Goal: Task Accomplishment & Management: Manage account settings

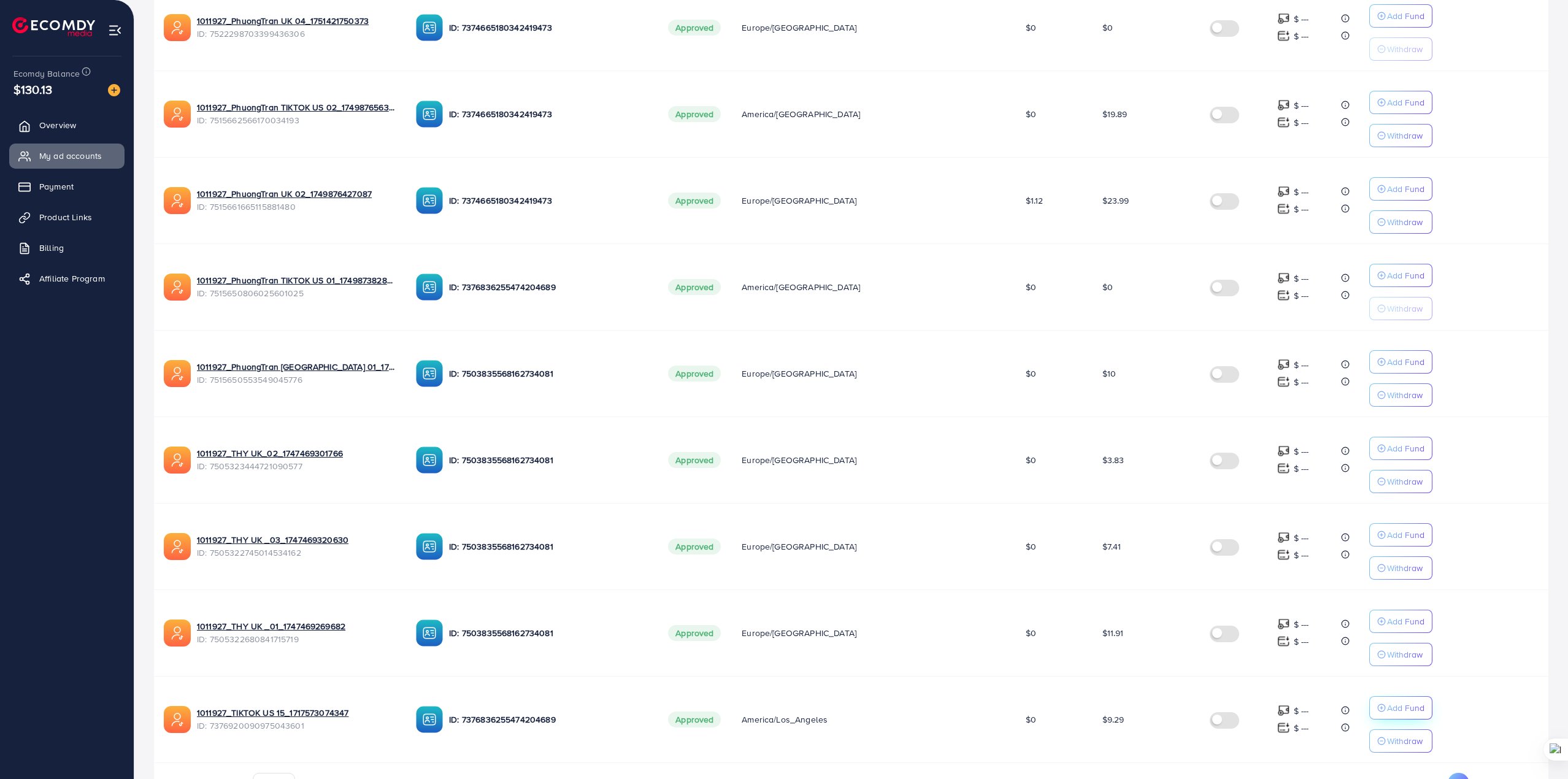
scroll to position [481, 0]
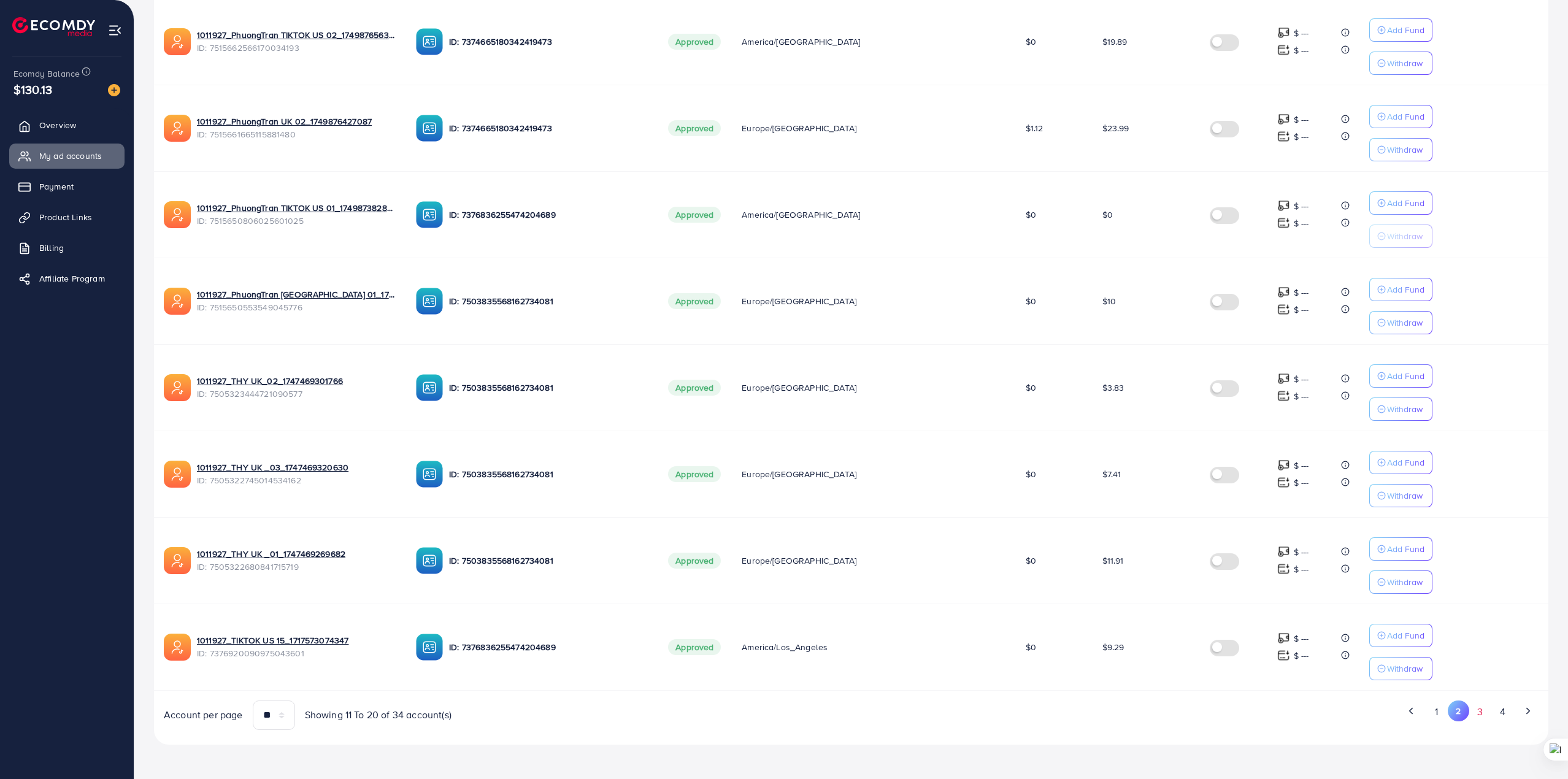
click at [1486, 712] on button "3" at bounding box center [1480, 712] width 22 height 22
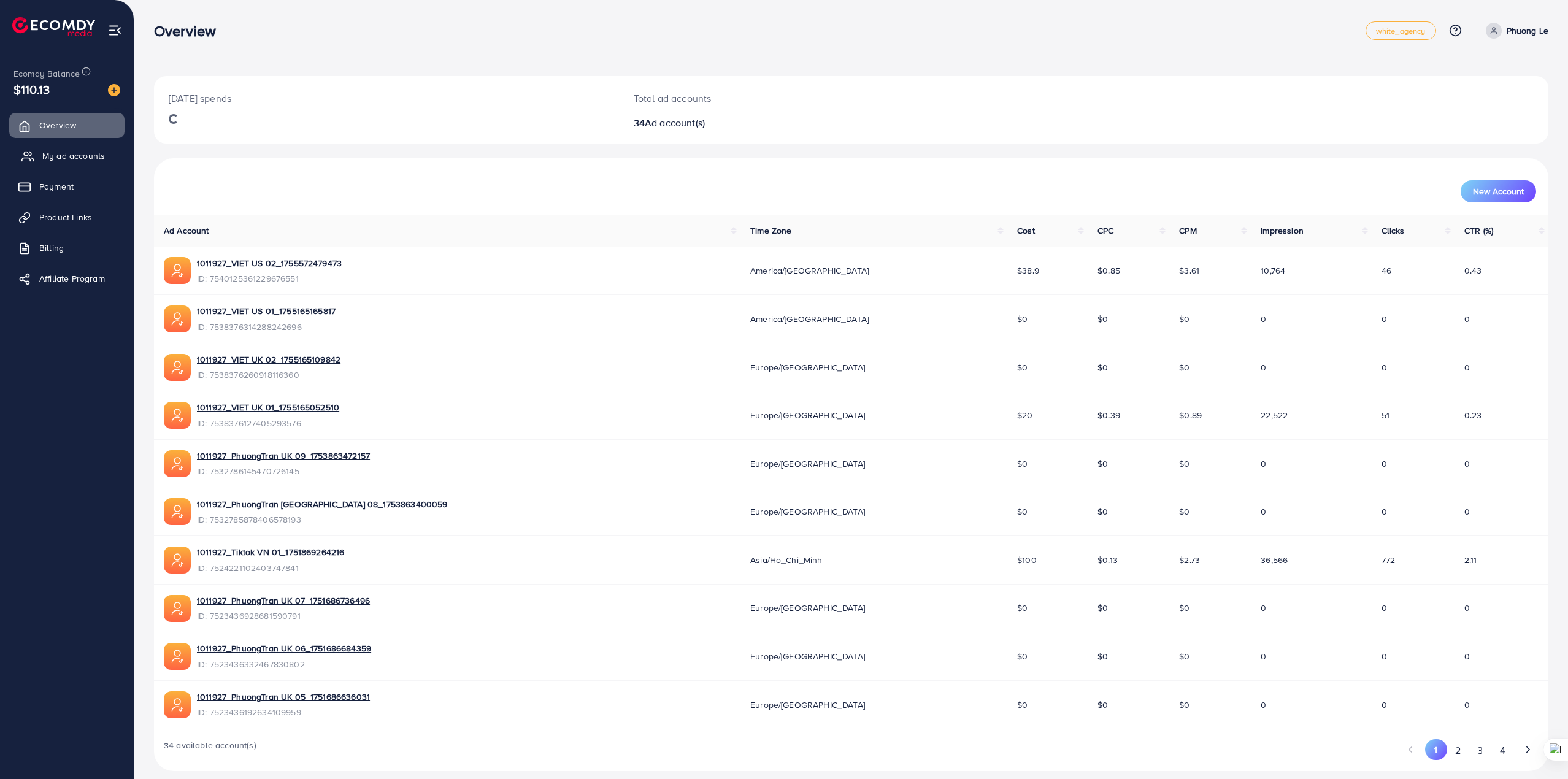
click at [96, 151] on span "My ad accounts" at bounding box center [73, 155] width 62 height 12
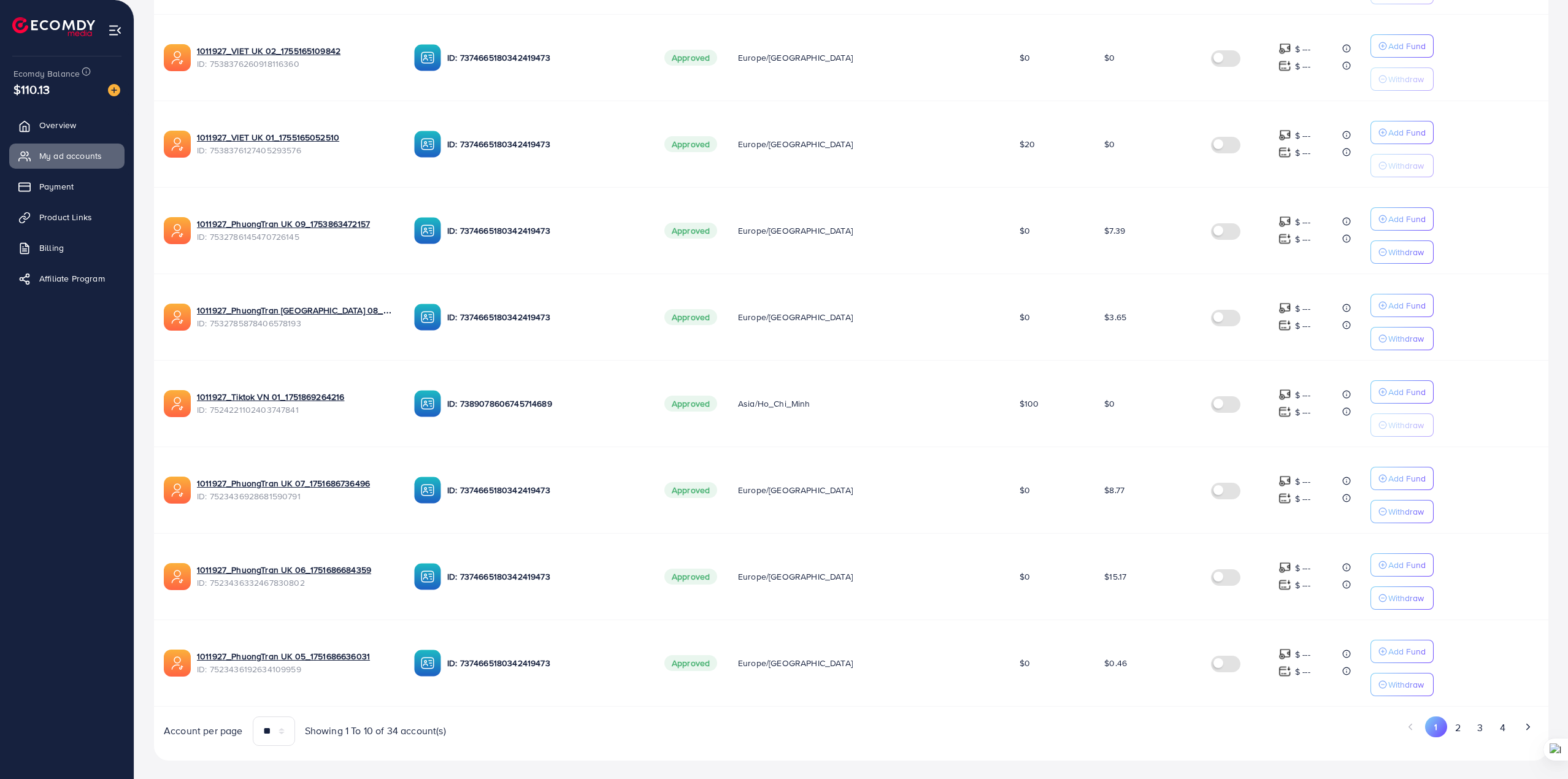
scroll to position [481, 0]
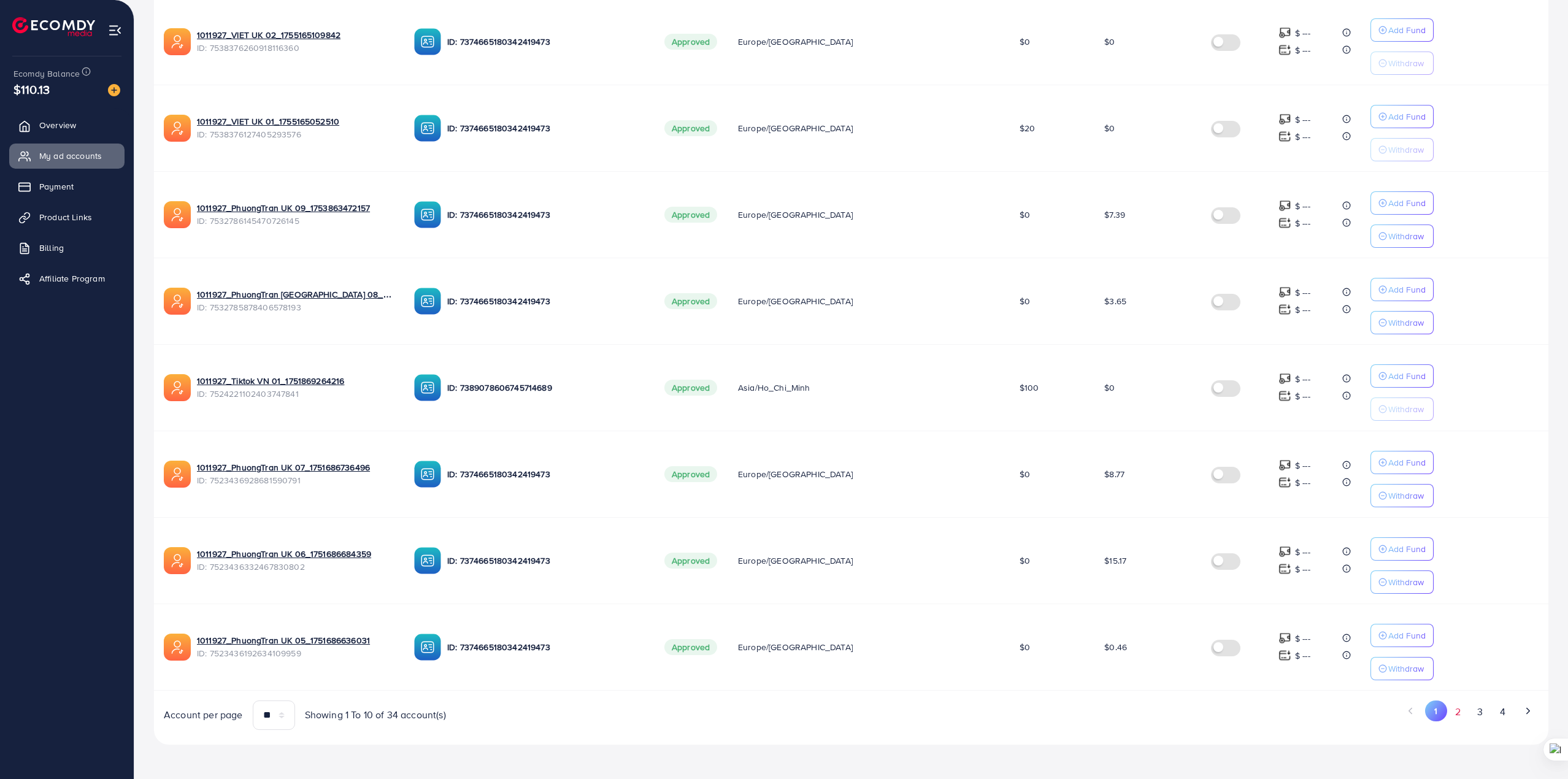
click at [1465, 716] on button "2" at bounding box center [1458, 712] width 22 height 22
click at [1482, 716] on button "3" at bounding box center [1480, 712] width 22 height 22
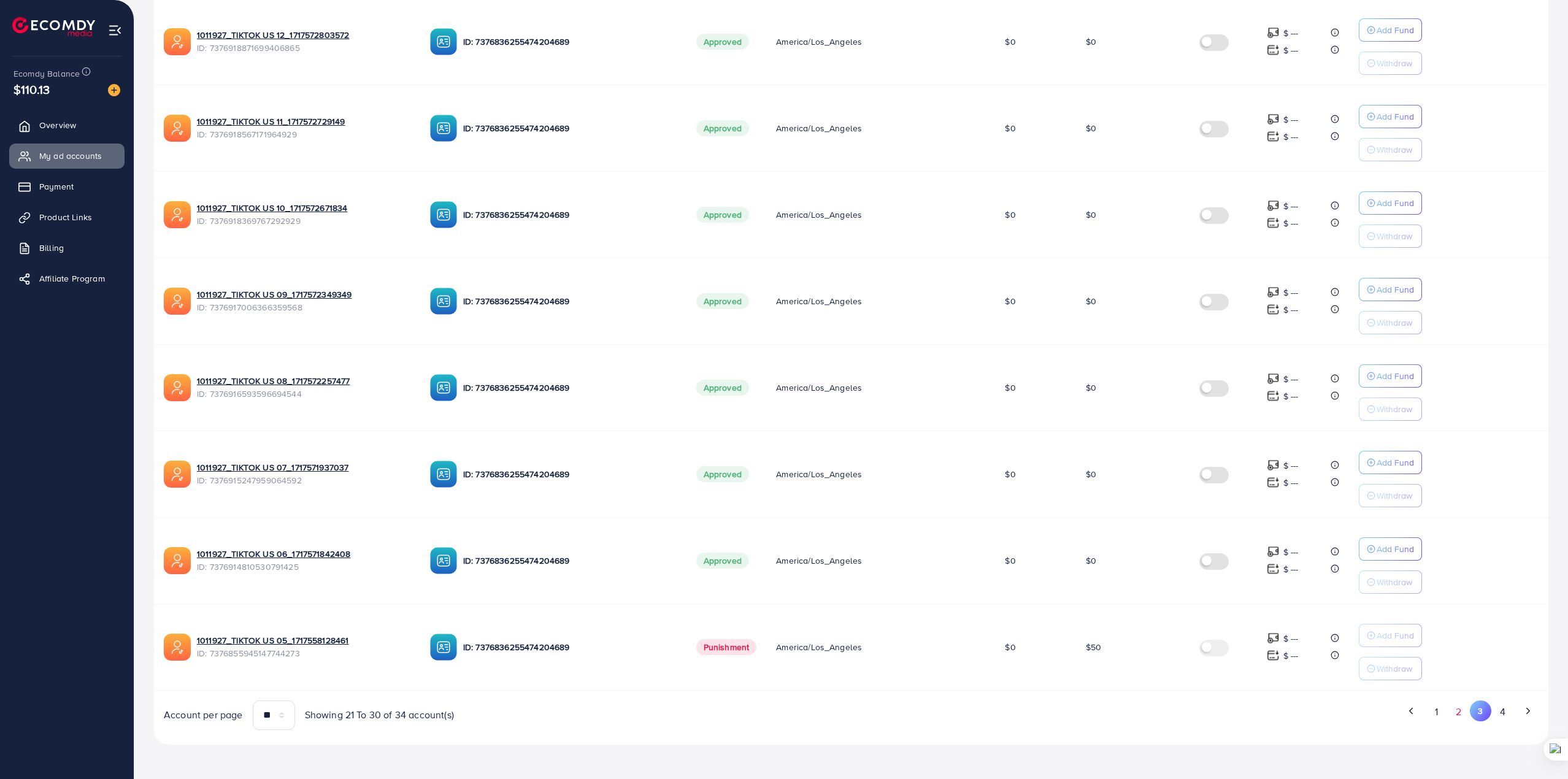
click at [1458, 716] on button "2" at bounding box center [1458, 712] width 22 height 22
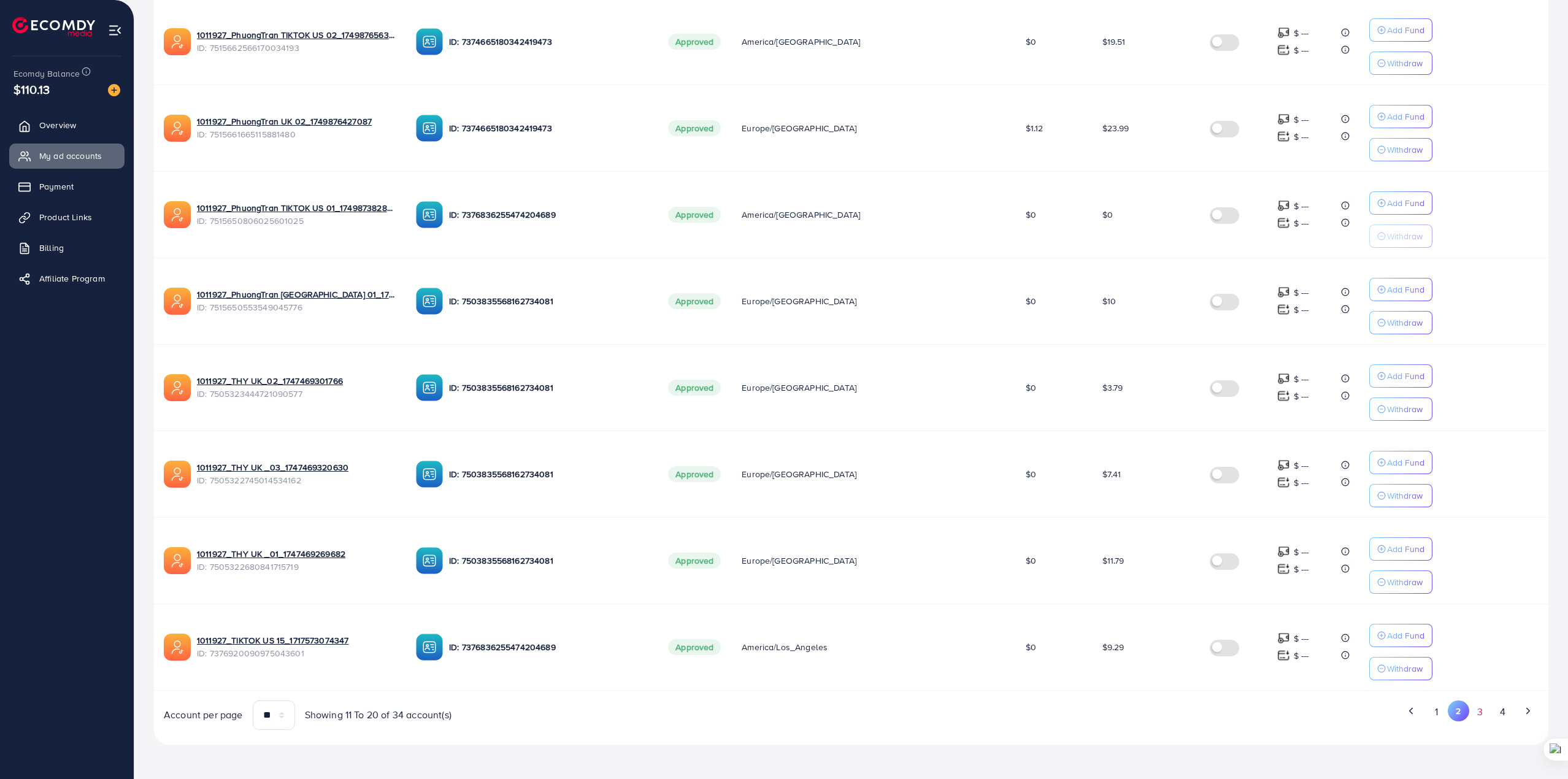
click at [1476, 710] on button "3" at bounding box center [1480, 712] width 22 height 22
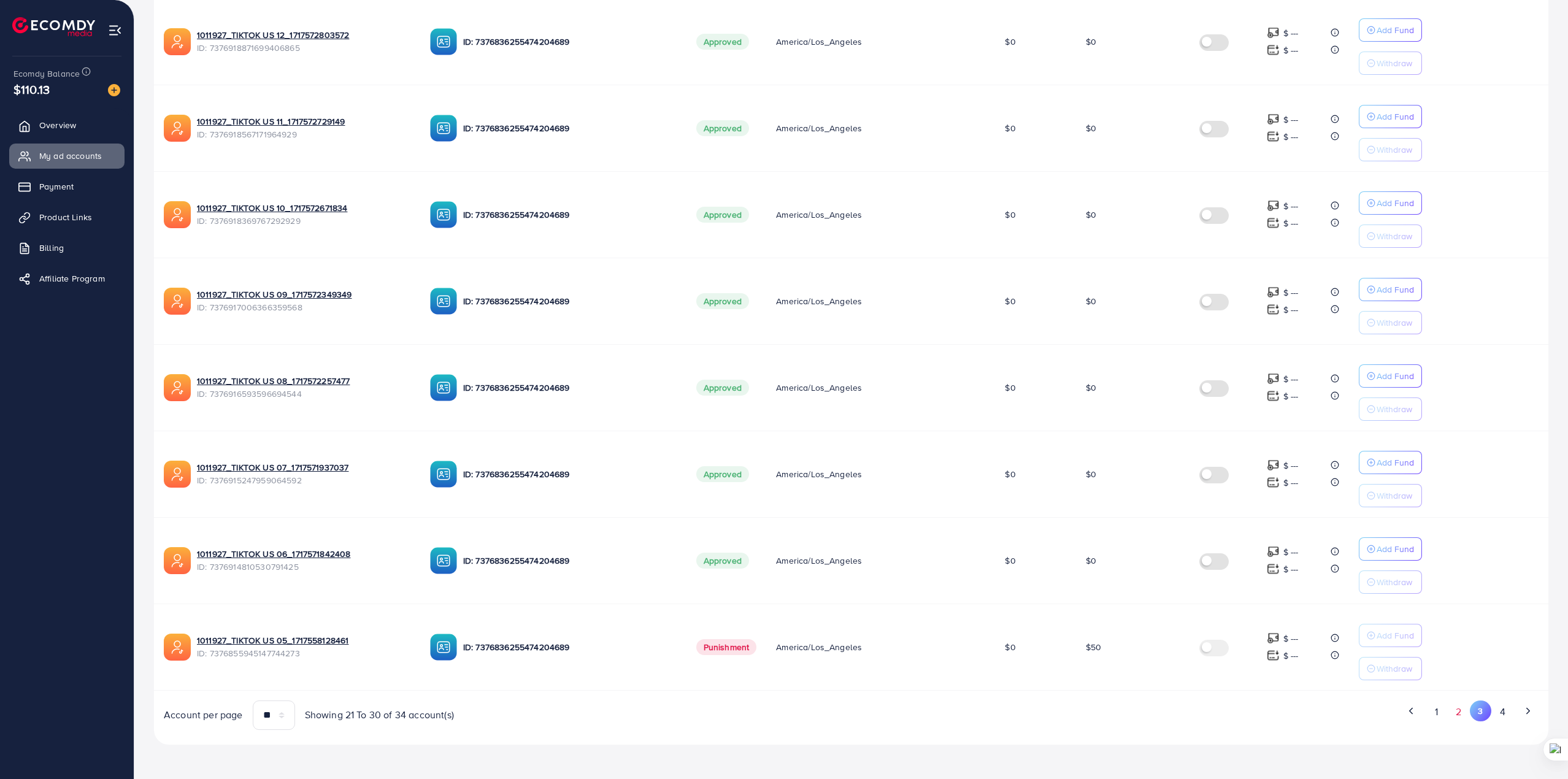
click at [1455, 712] on button "2" at bounding box center [1458, 712] width 22 height 22
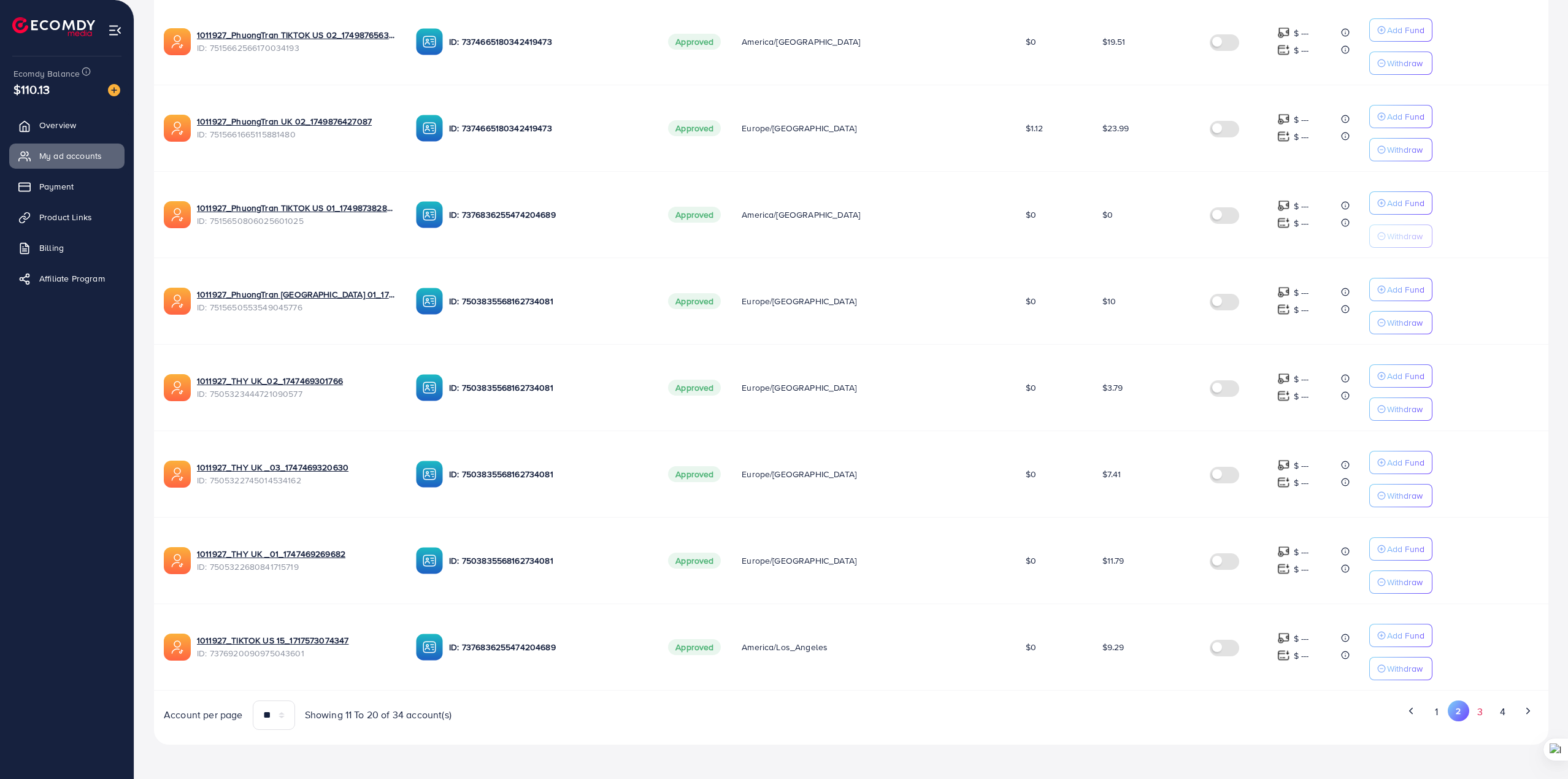
click at [1489, 712] on button "3" at bounding box center [1480, 712] width 22 height 22
